Goal: Task Accomplishment & Management: Manage account settings

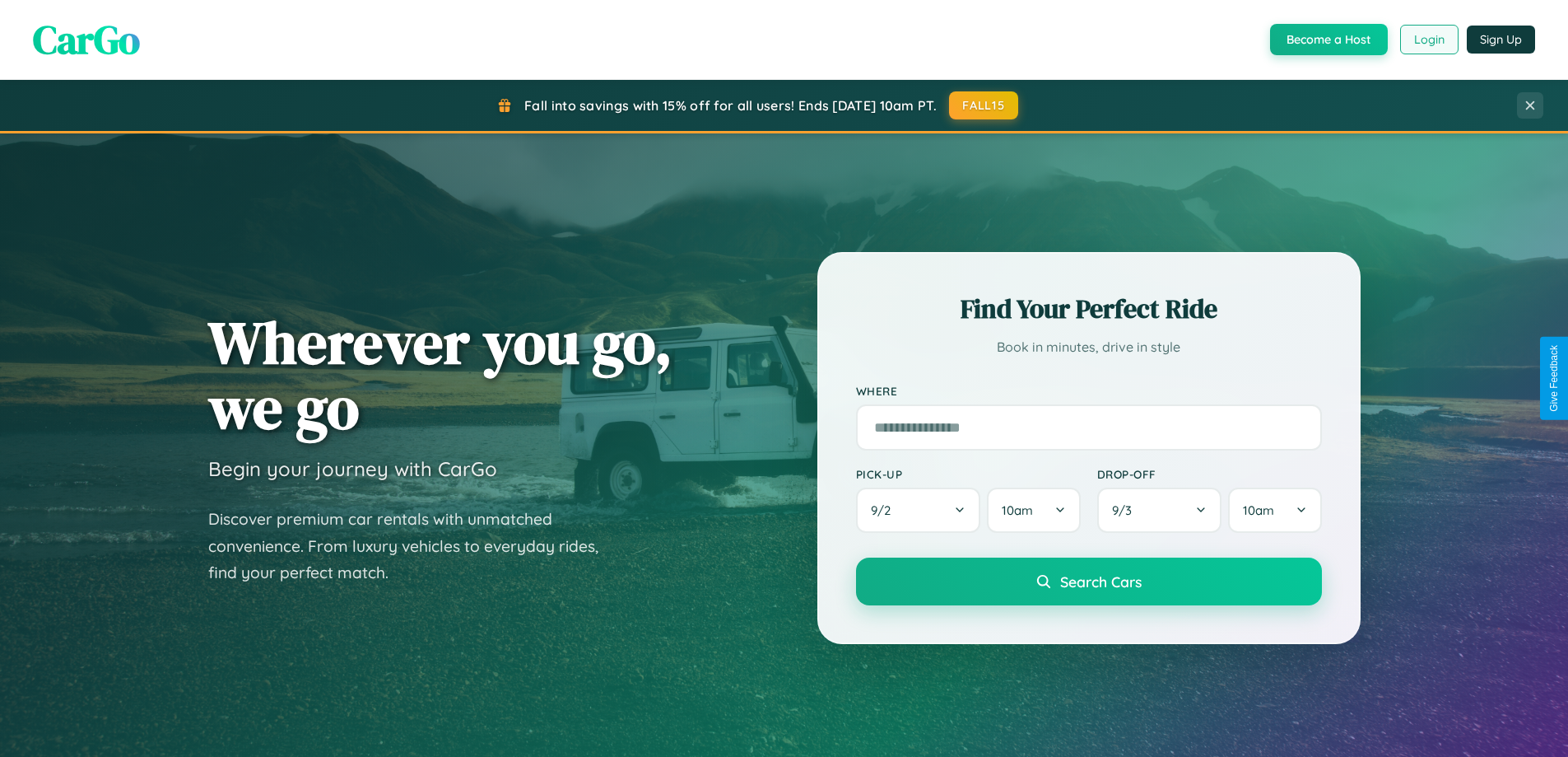
click at [1428, 40] on button "Login" at bounding box center [1428, 40] width 59 height 30
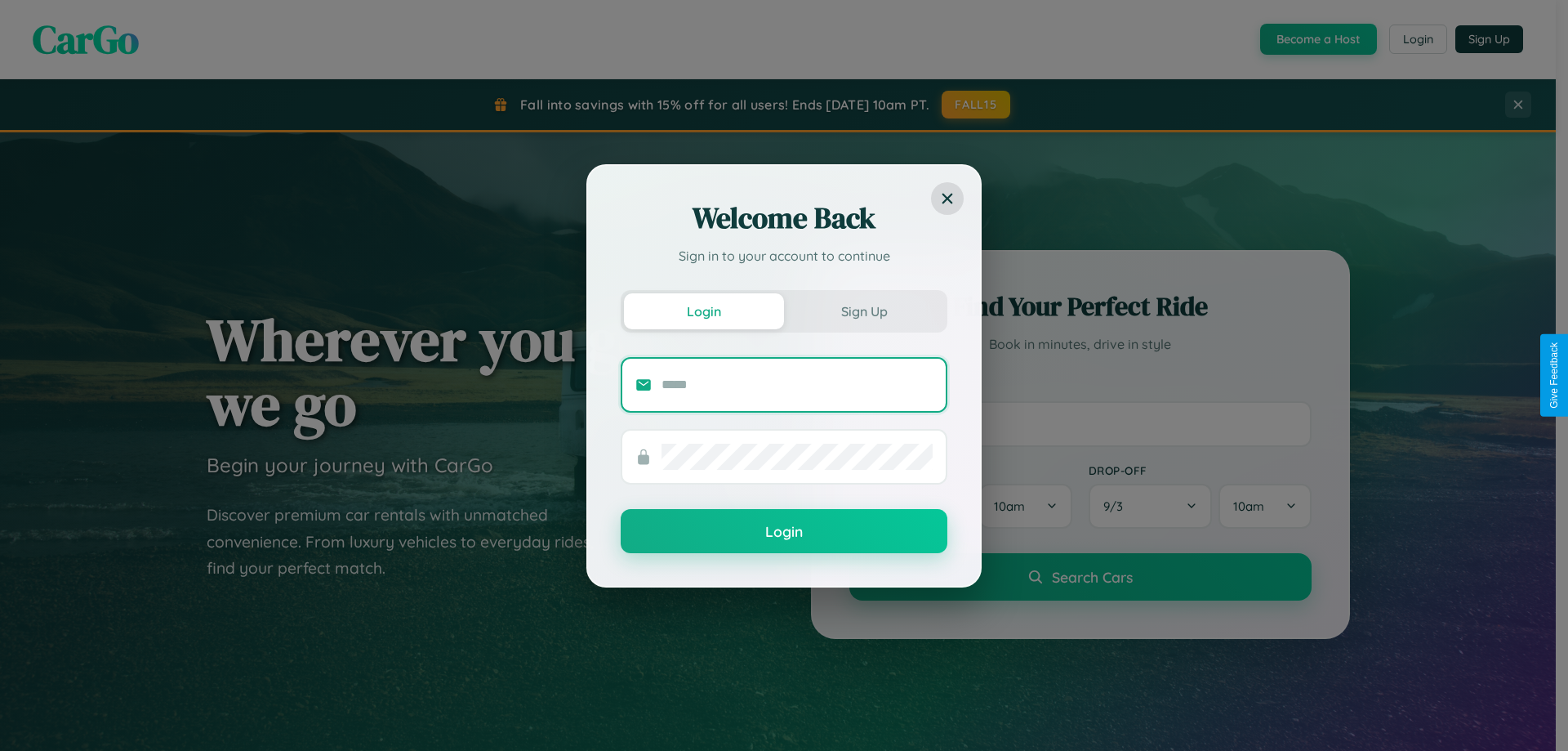
click at [797, 384] on input "text" at bounding box center [797, 384] width 271 height 26
type input "**********"
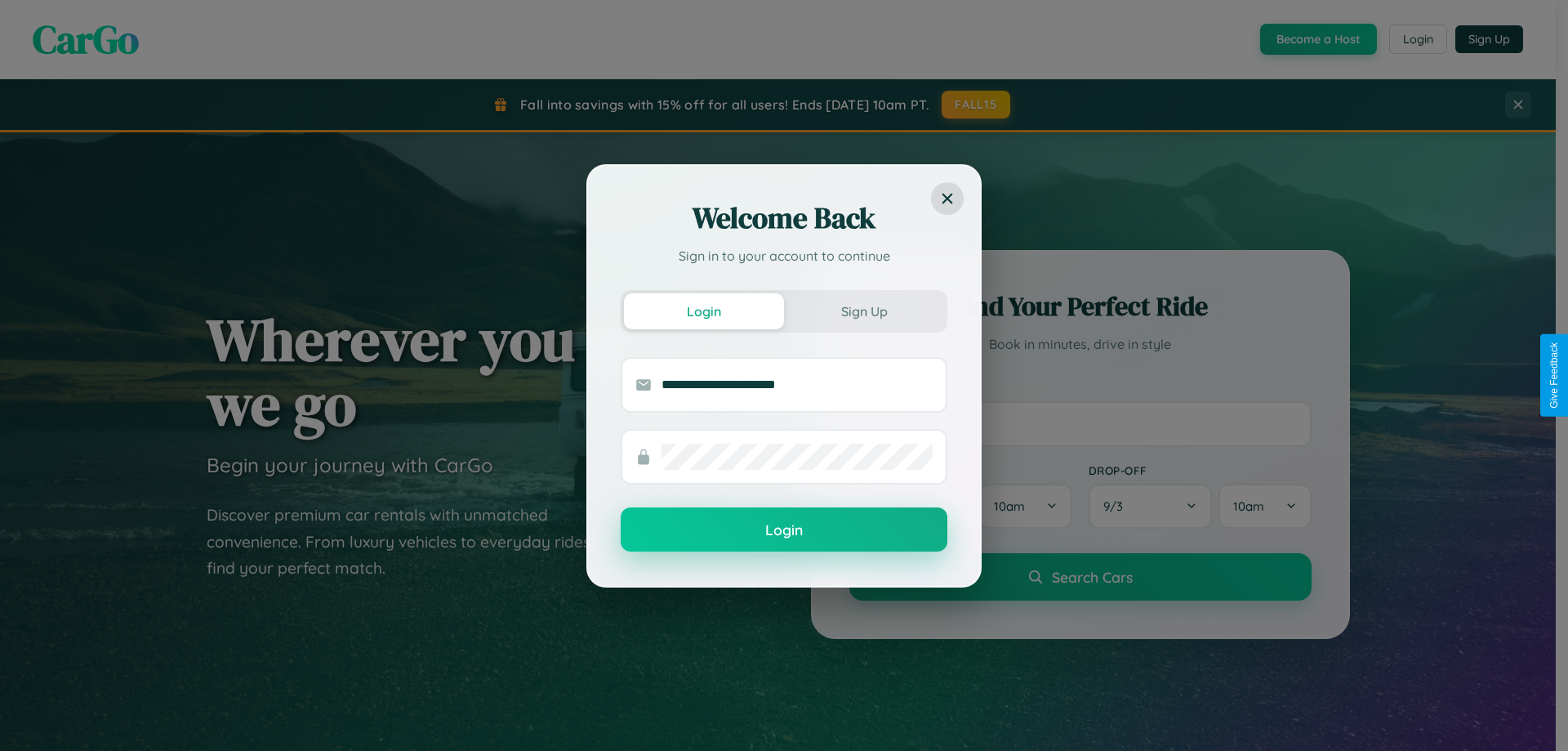
click at [784, 530] on button "Login" at bounding box center [784, 529] width 327 height 45
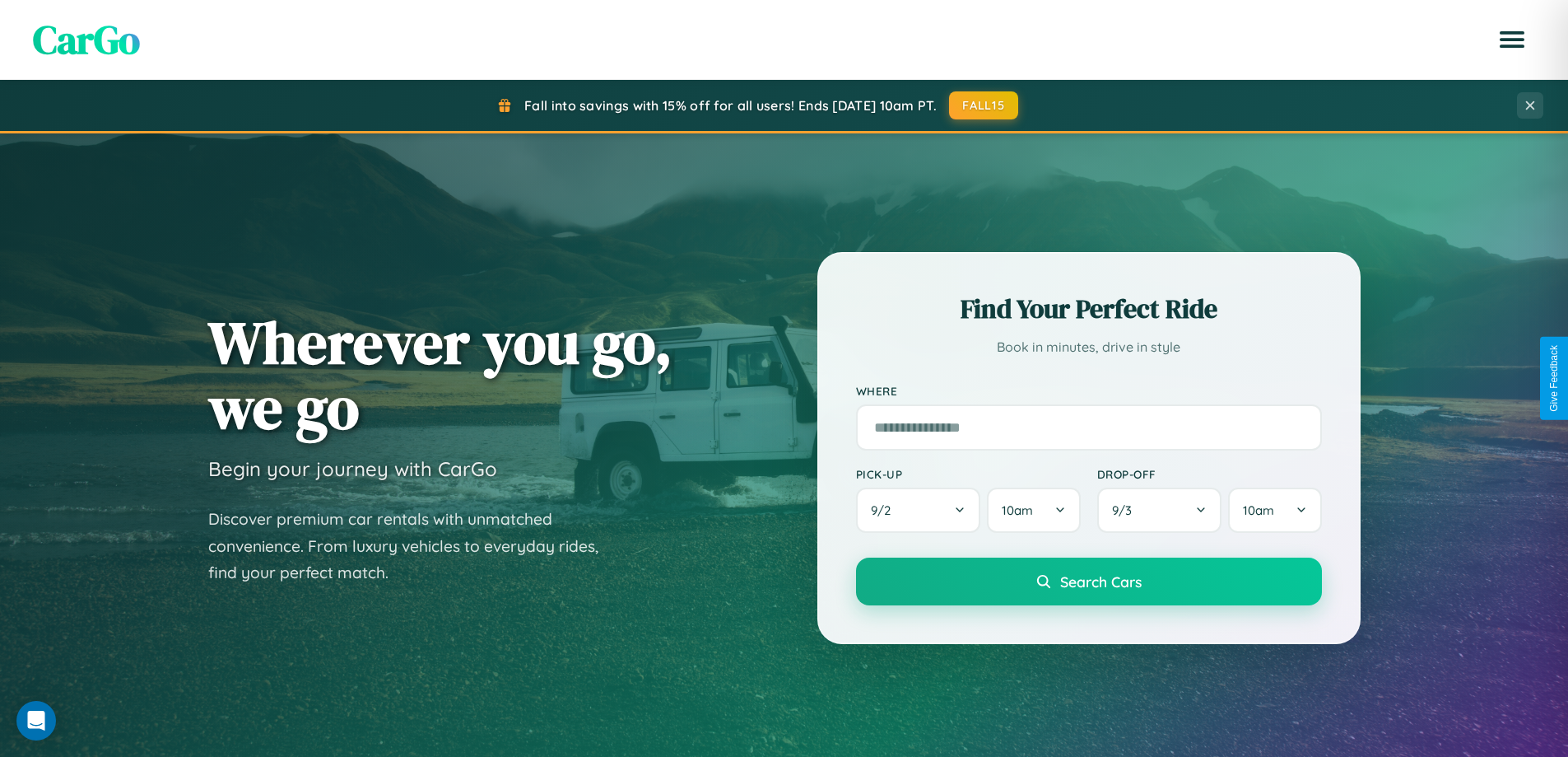
scroll to position [3169, 0]
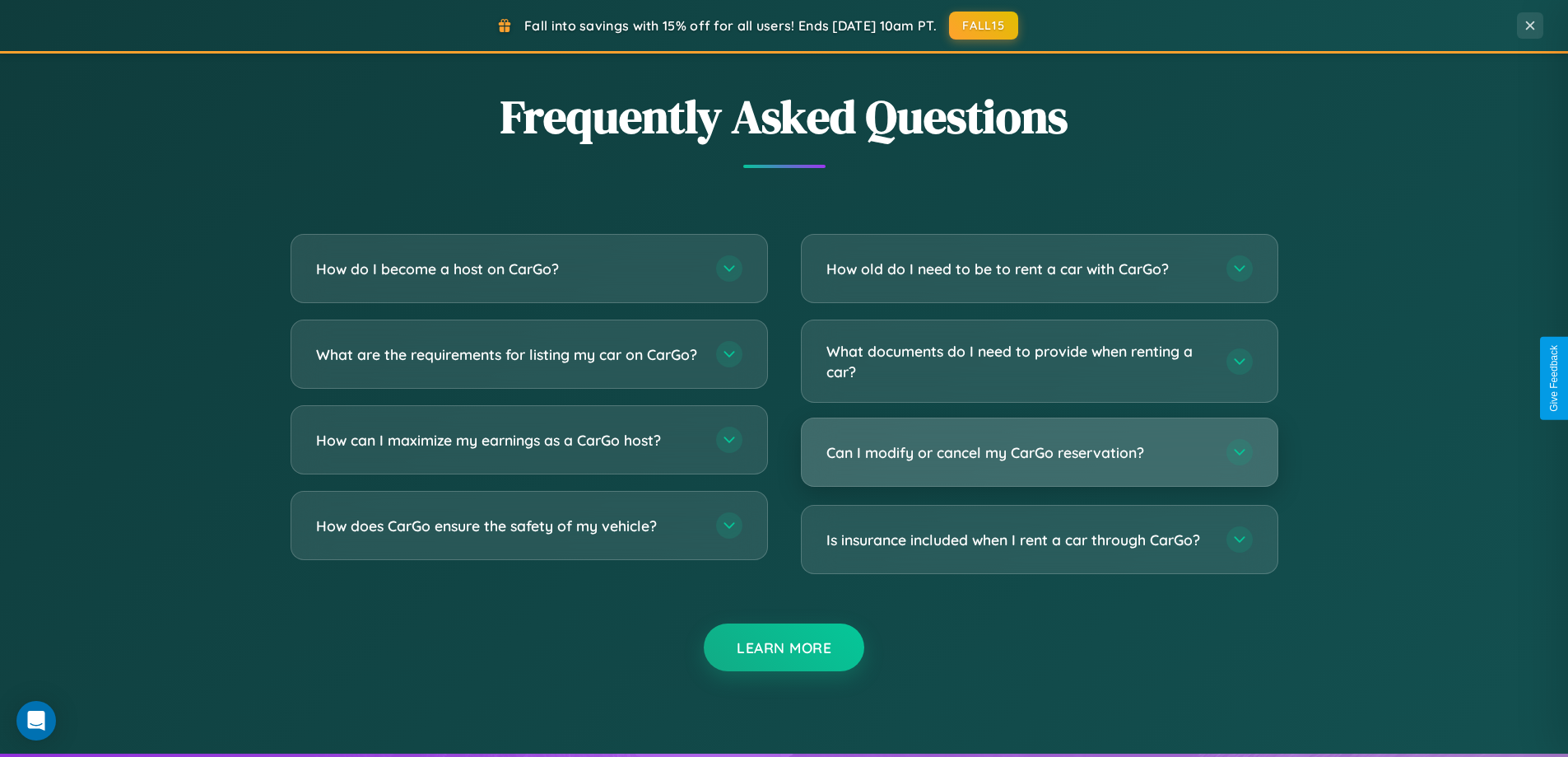
click at [1039, 452] on h3 "Can I modify or cancel my CarGo reservation?" at bounding box center [1018, 452] width 383 height 21
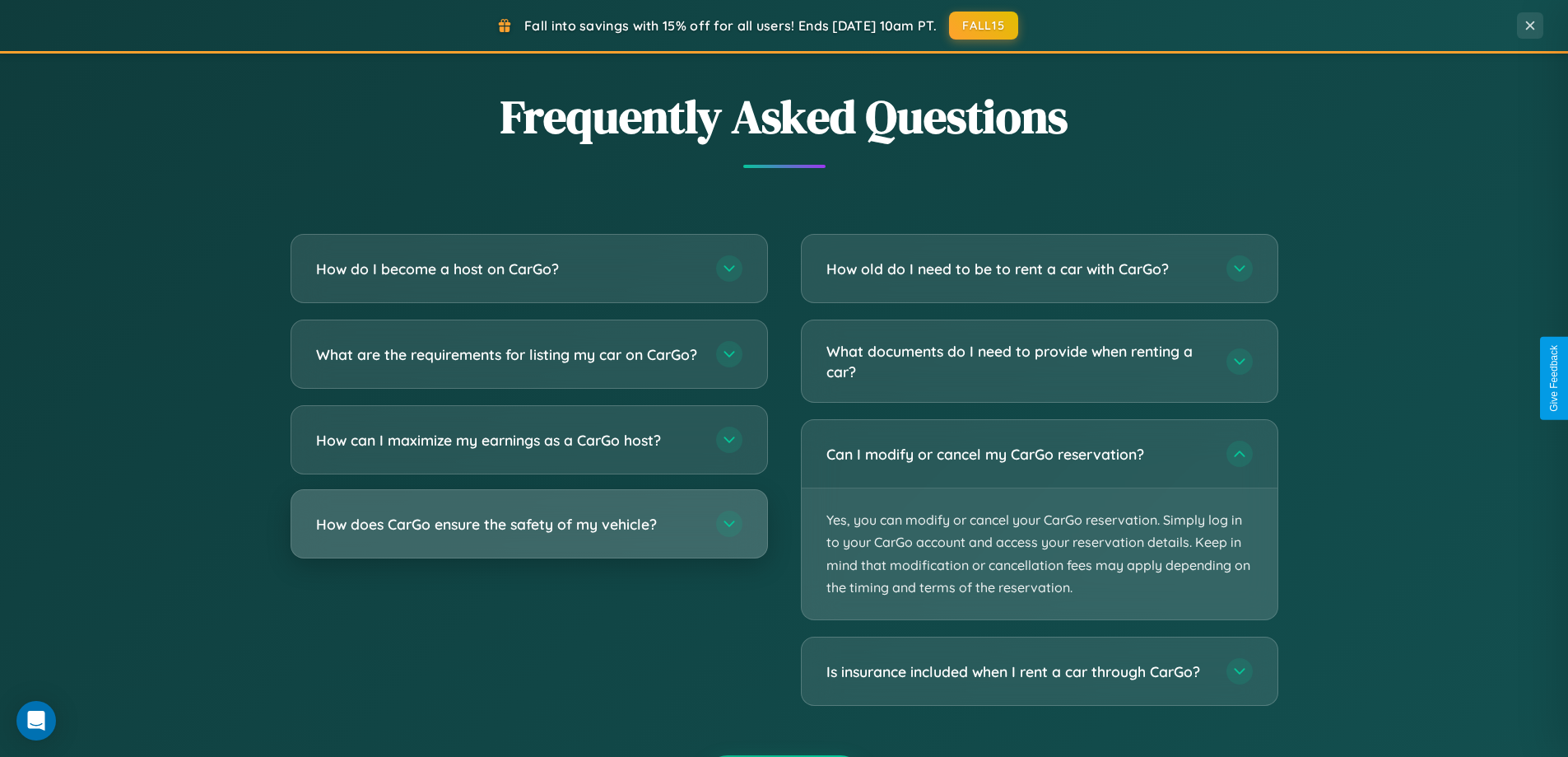
click at [528, 534] on h3 "How does CarGo ensure the safety of my vehicle?" at bounding box center [508, 523] width 383 height 21
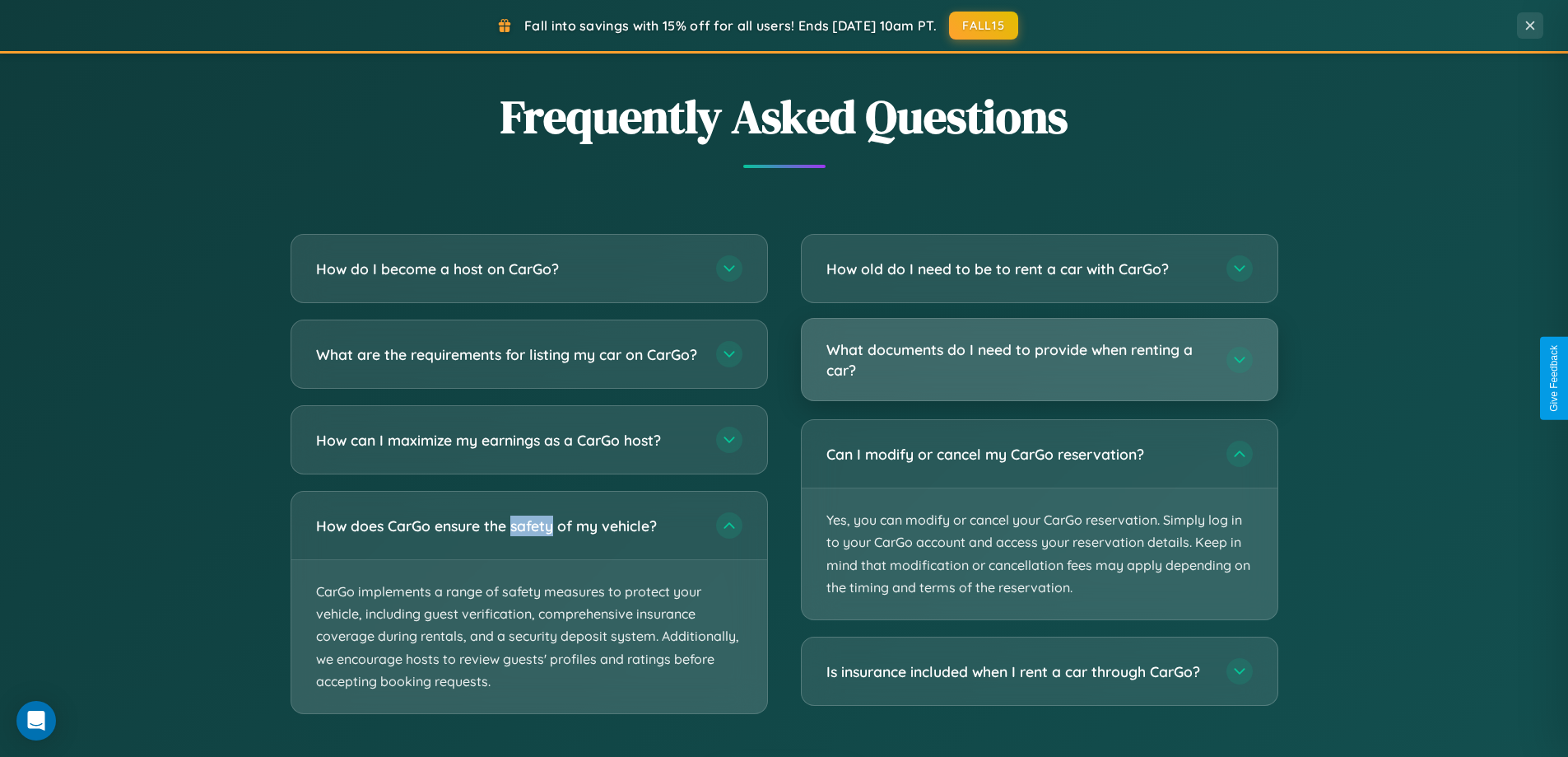
click at [1039, 359] on h3 "What documents do I need to provide when renting a car?" at bounding box center [1018, 360] width 383 height 40
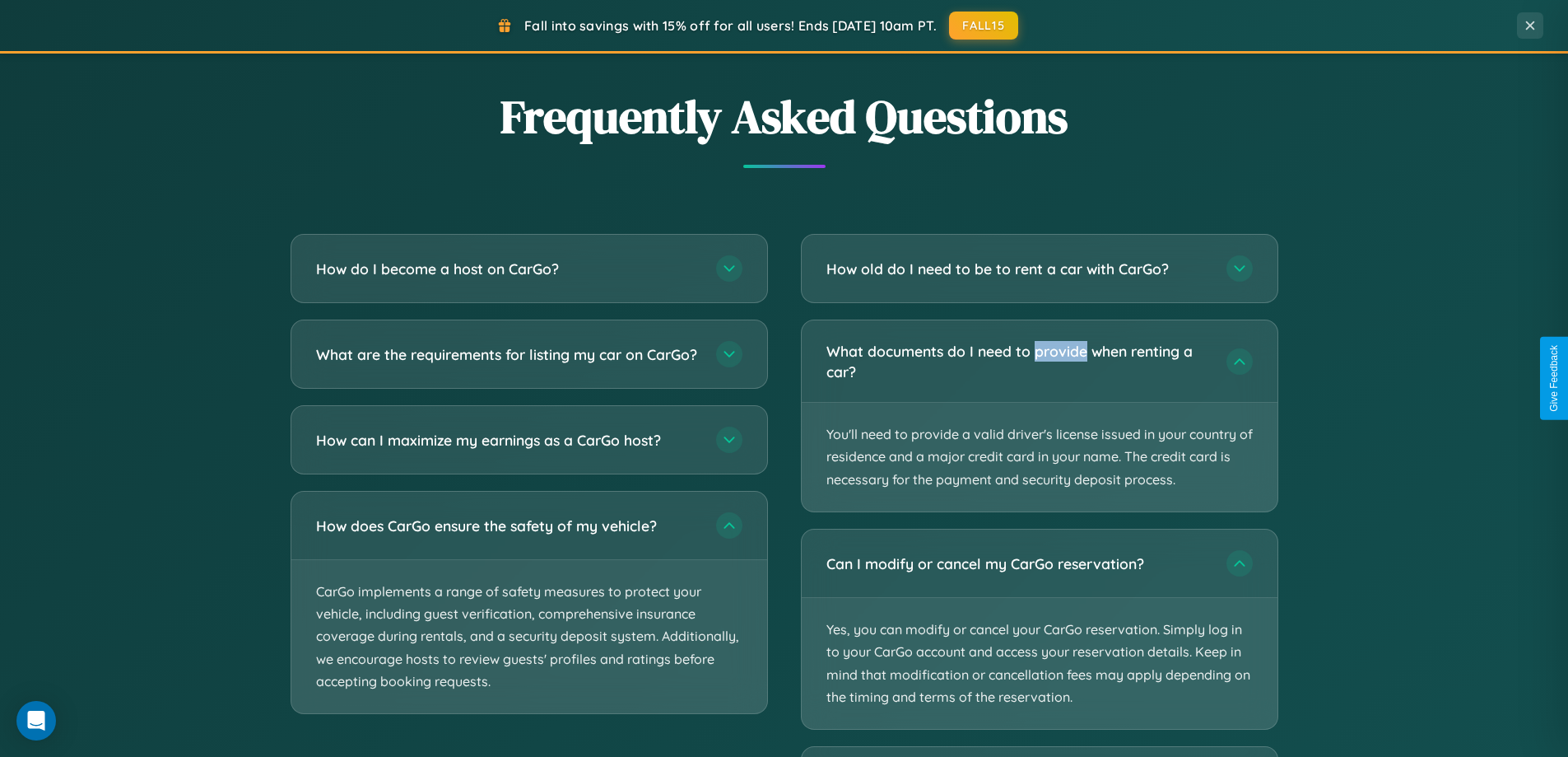
scroll to position [0, 0]
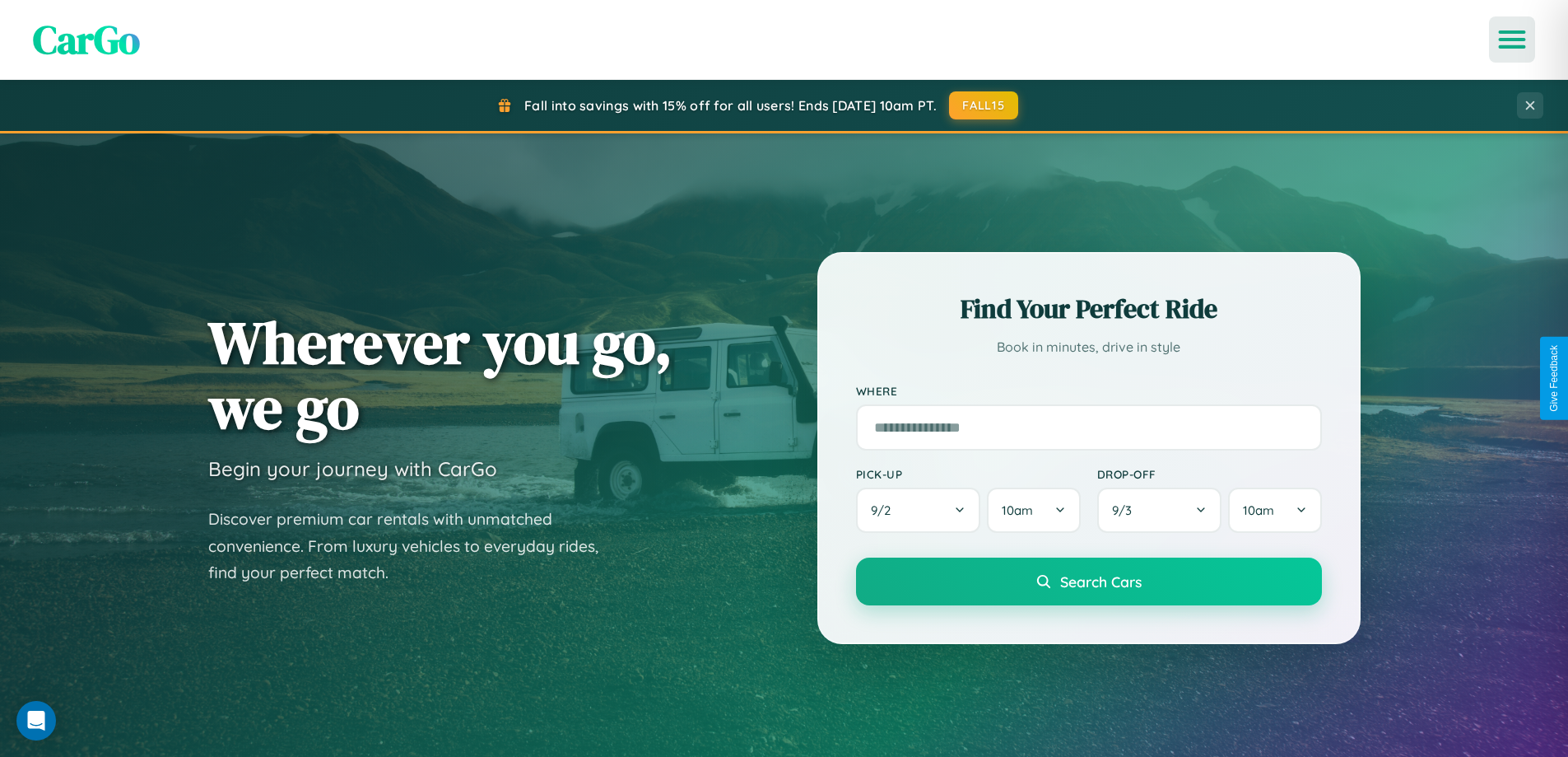
click at [1512, 40] on icon "Open menu" at bounding box center [1512, 39] width 24 height 15
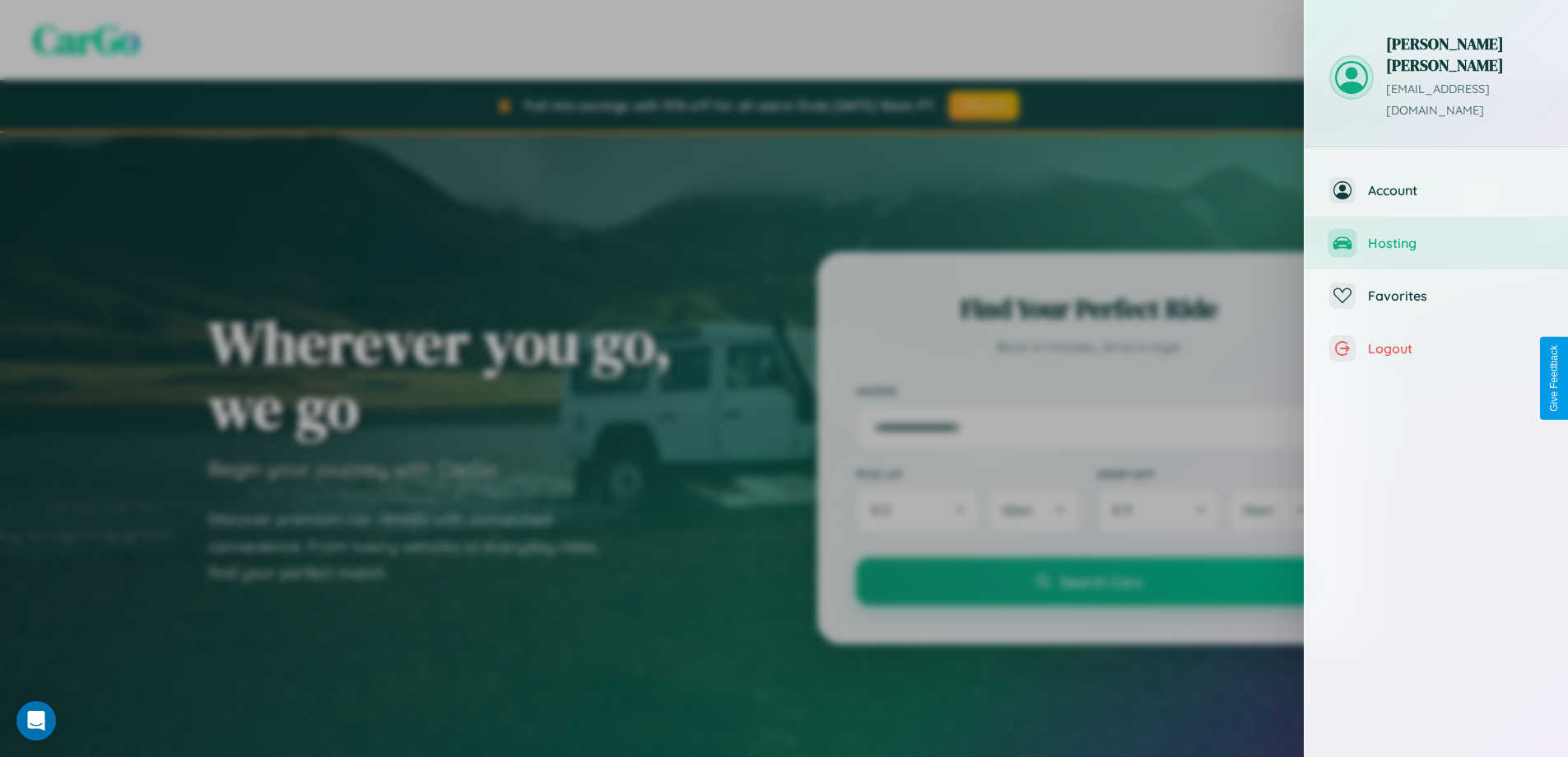
click at [1436, 235] on span "Hosting" at bounding box center [1455, 243] width 176 height 16
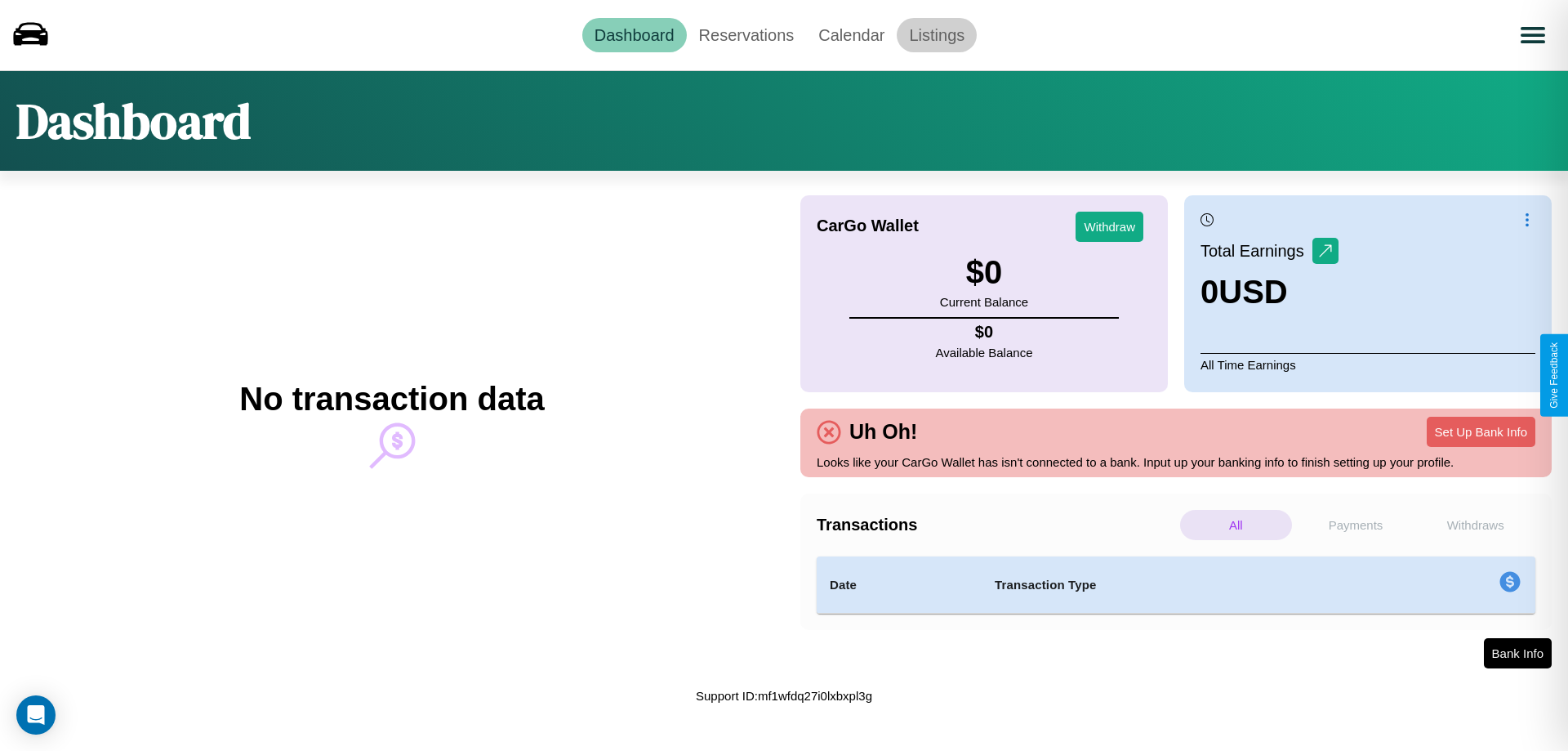
click at [937, 35] on link "Listings" at bounding box center [936, 35] width 80 height 35
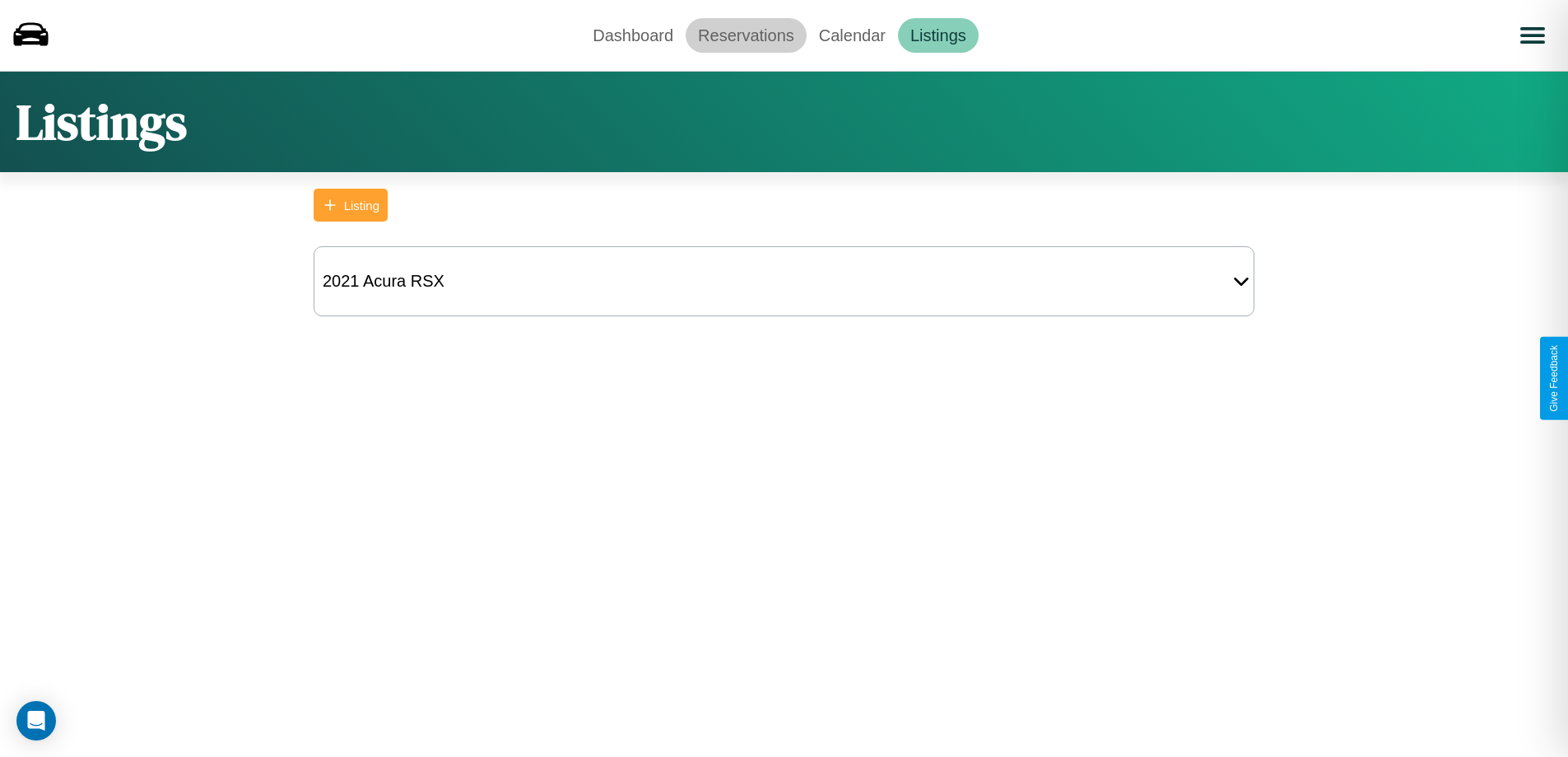
click at [746, 35] on link "Reservations" at bounding box center [746, 35] width 121 height 35
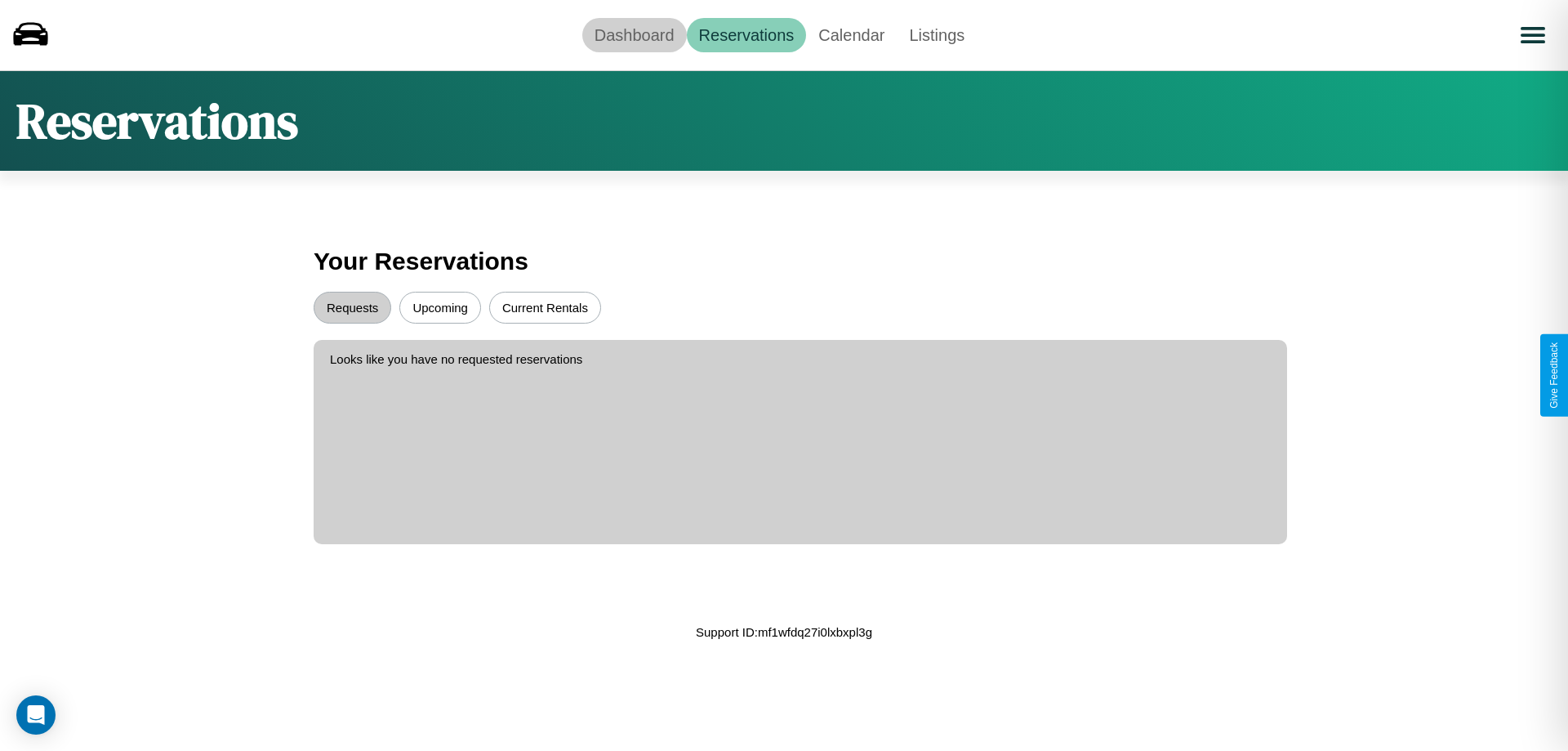
click at [634, 35] on link "Dashboard" at bounding box center [635, 35] width 105 height 35
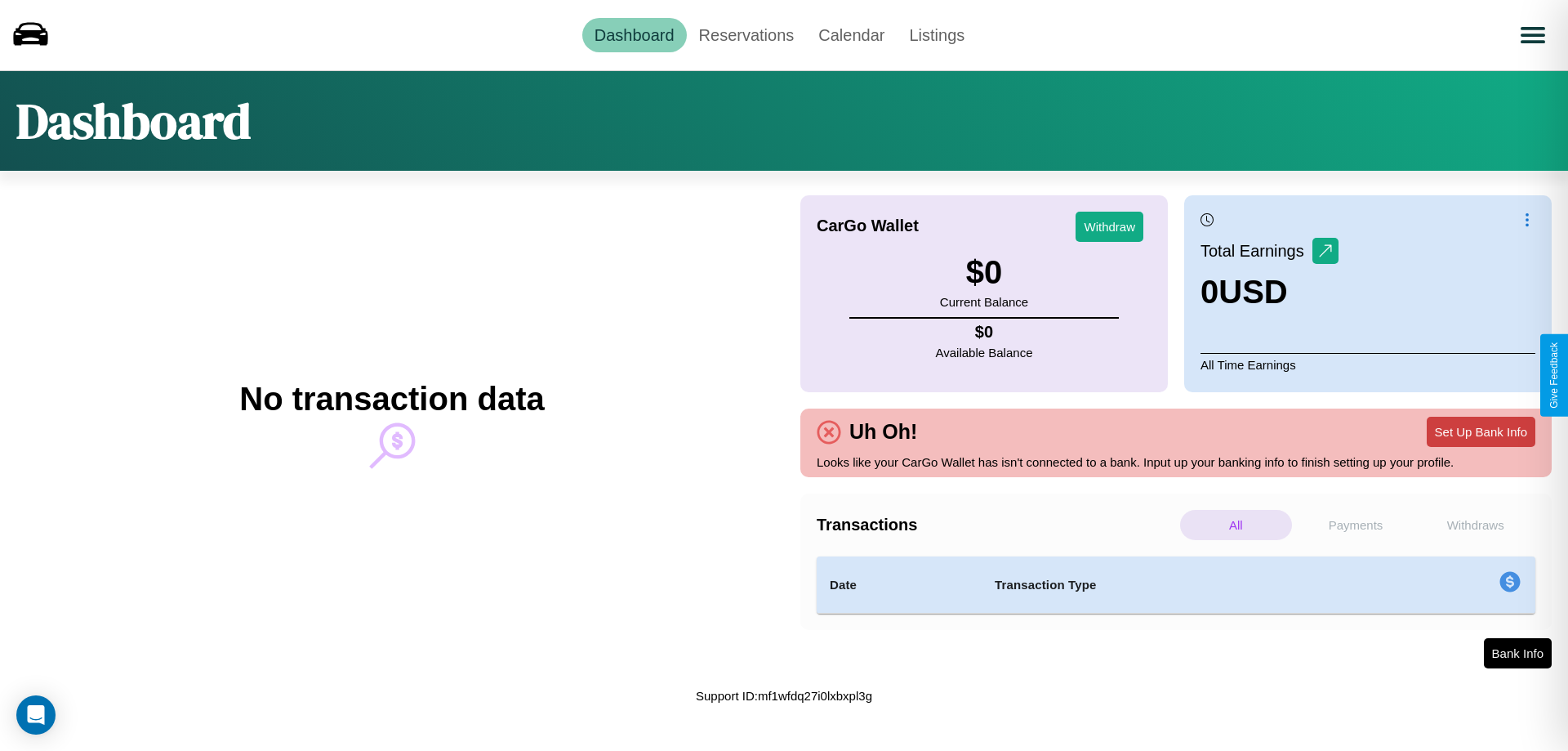
click at [1481, 431] on button "Set Up Bank Info" at bounding box center [1481, 431] width 109 height 31
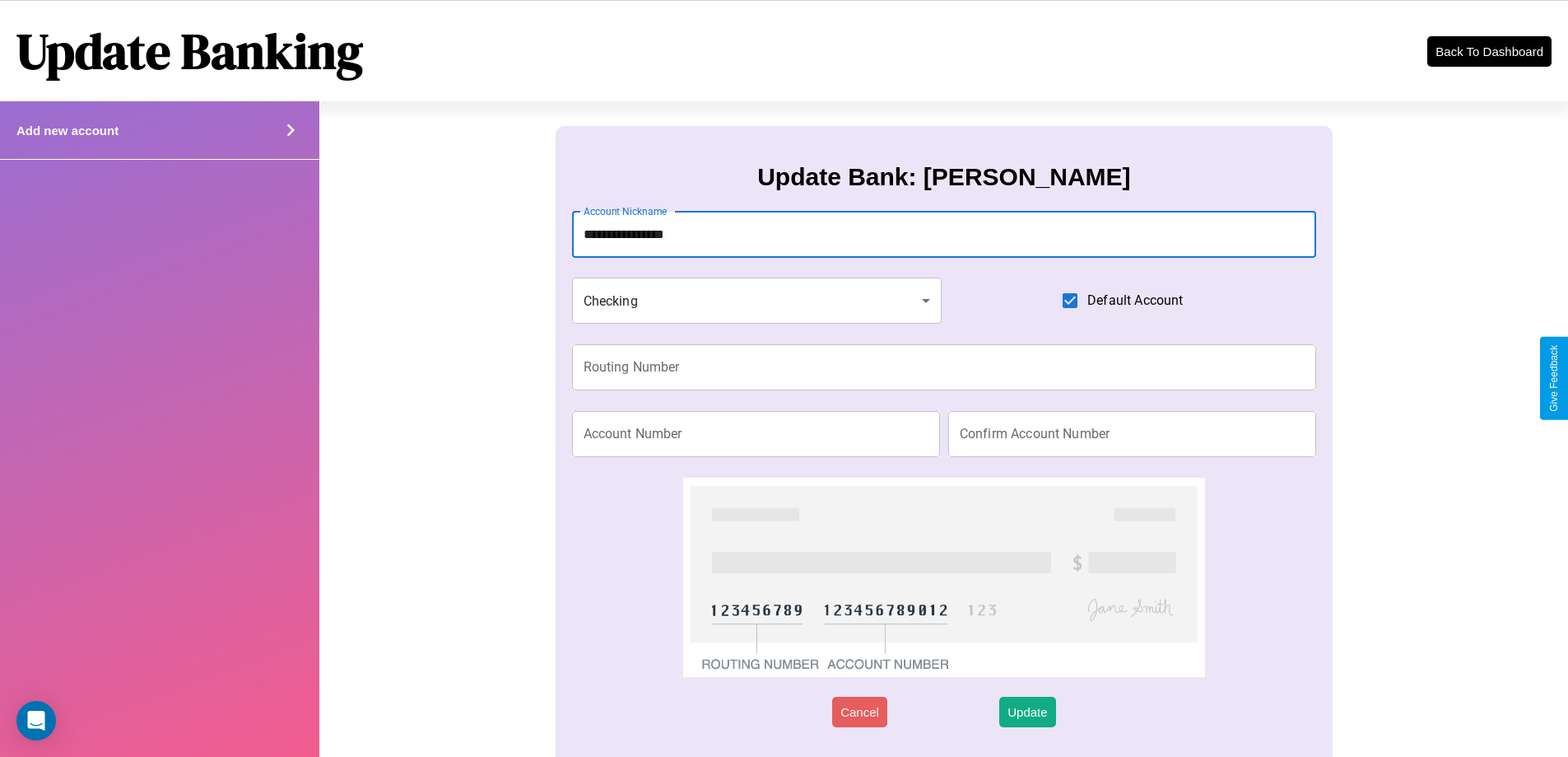
type input "**********"
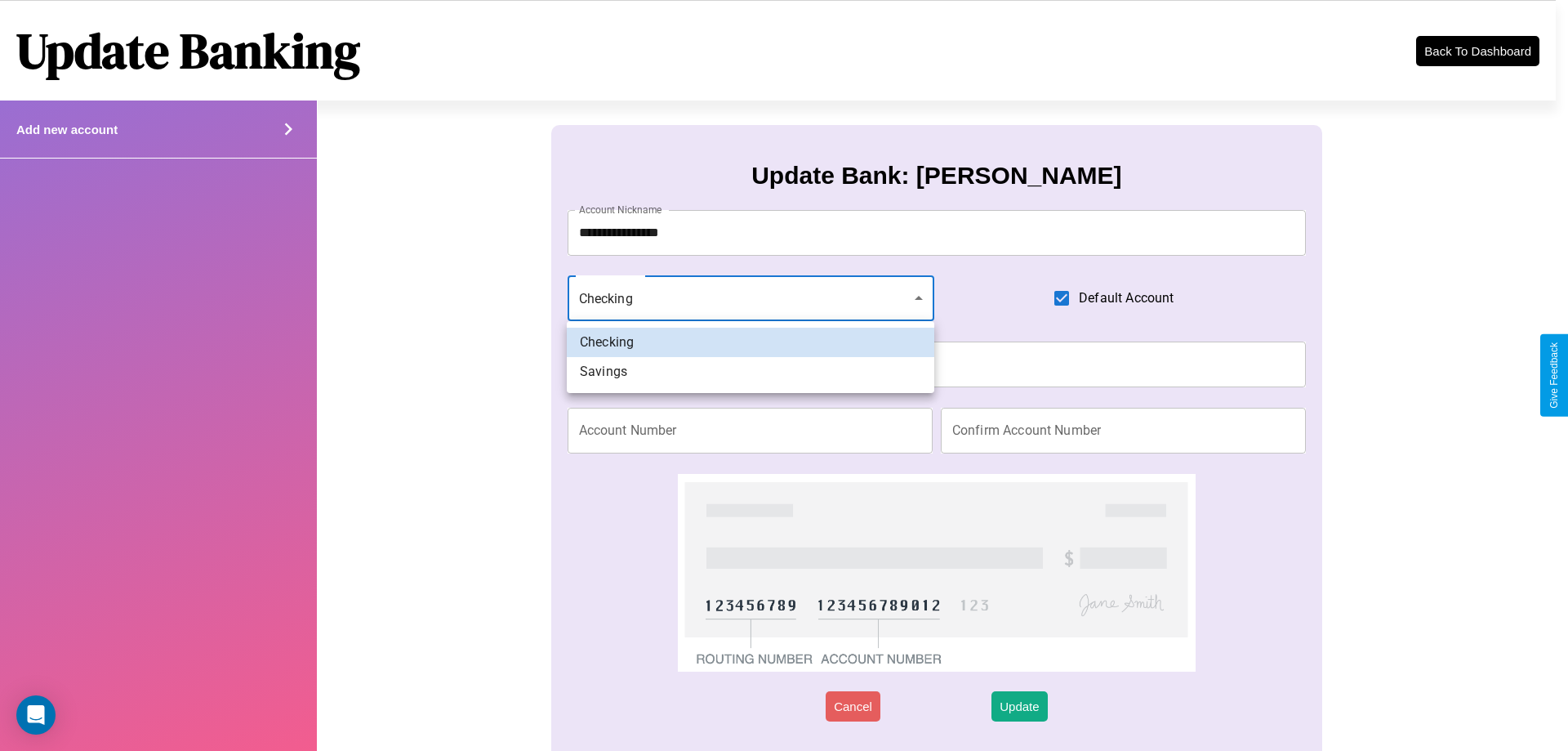
click at [751, 298] on div at bounding box center [784, 376] width 1568 height 751
